Goal: Transaction & Acquisition: Obtain resource

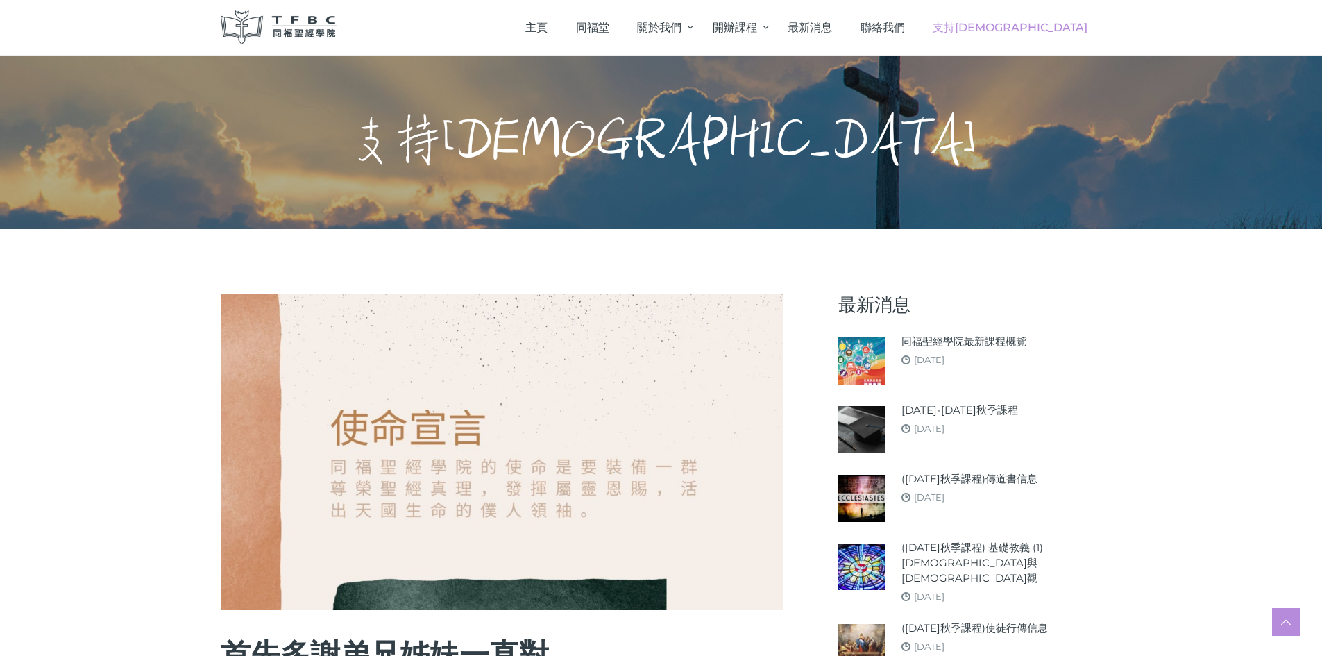
scroll to position [532, 0]
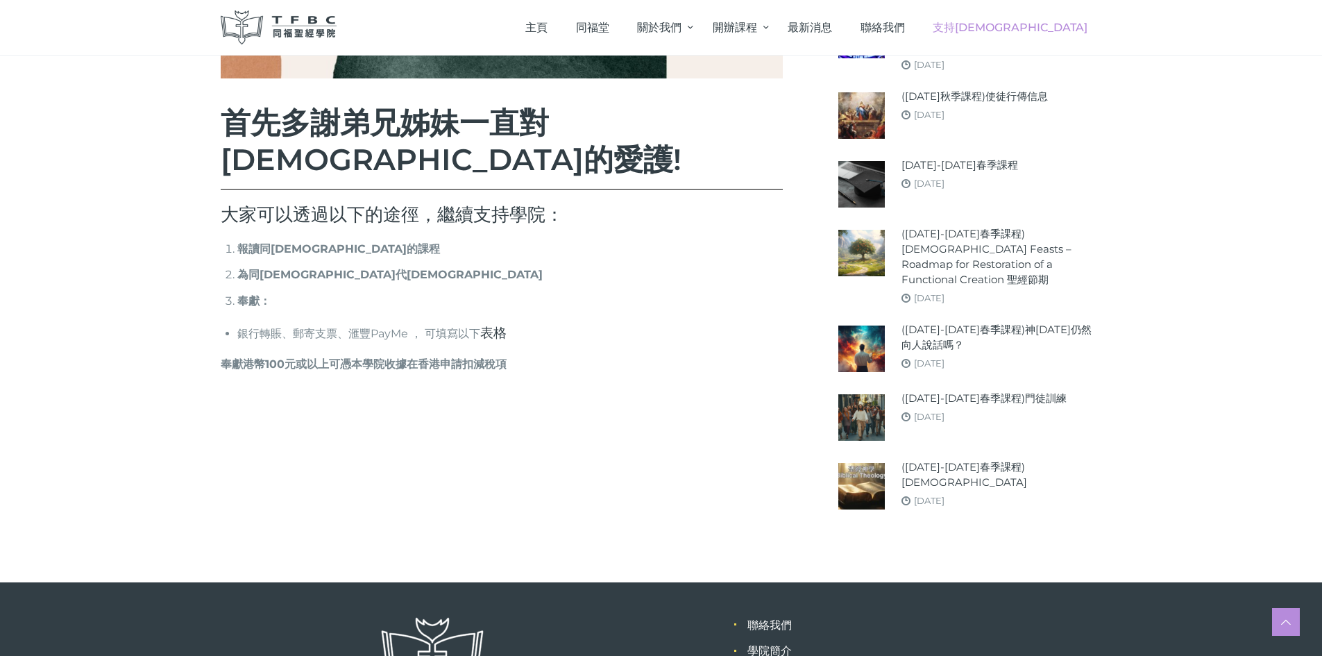
click at [482, 324] on link "表格" at bounding box center [493, 332] width 26 height 17
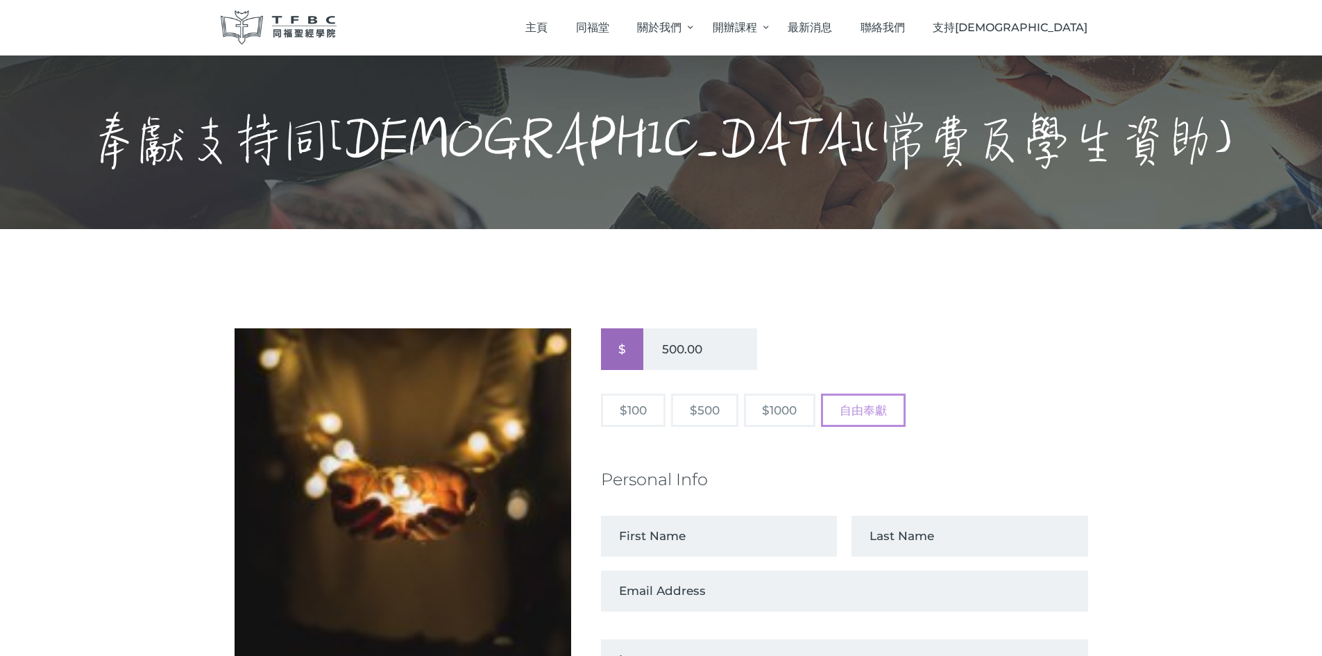
click at [860, 411] on button "自由奉獻" at bounding box center [863, 410] width 85 height 33
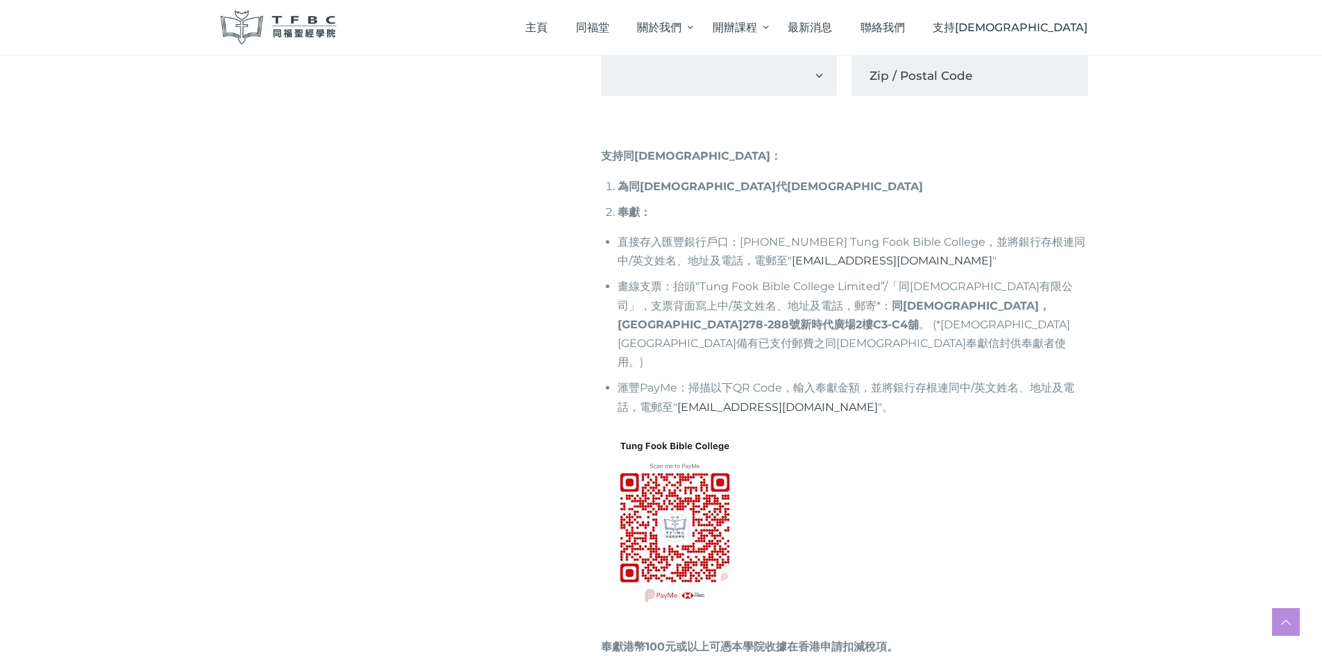
scroll to position [992, 0]
type input "2,000.00"
drag, startPoint x: 710, startPoint y: 325, endPoint x: 1063, endPoint y: 327, distance: 352.6
click at [1063, 327] on p "畫線支票：抬頭 “Tung Fook Bible College Limited”/ 「同[DEMOGRAPHIC_DATA]有限公司」，支票背面寫上中 / …" at bounding box center [853, 325] width 470 height 94
click at [1114, 473] on div "奉獻支持同[DEMOGRAPHIC_DATA](常費及學生資助) $ Donation Amount: 2,000.00 $100 $500 $1000 自由…" at bounding box center [661, 72] width 1322 height 1671
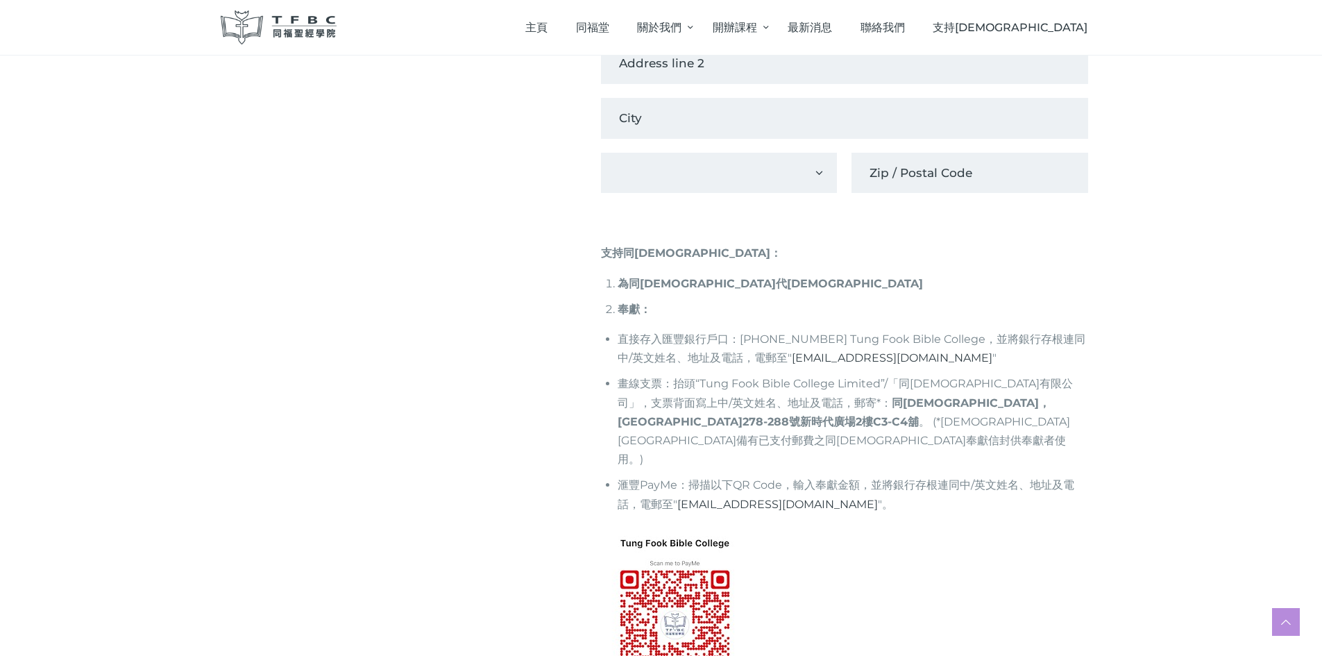
scroll to position [901, 0]
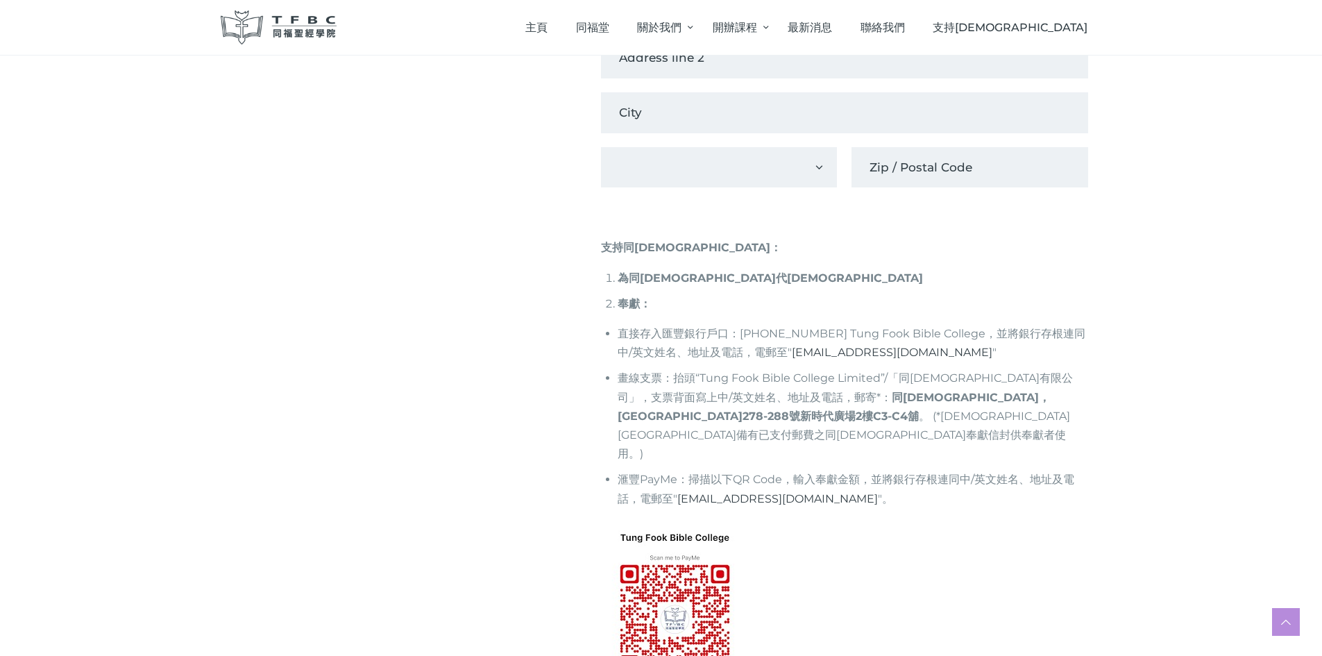
drag, startPoint x: 745, startPoint y: 332, endPoint x: 963, endPoint y: 333, distance: 218.0
click at [963, 333] on span "[PHONE_NUMBER] Tung Fook Bible College" at bounding box center [863, 333] width 246 height 13
copy span "[PHONE_NUMBER] Tung Fook Bible College"
